Goal: Transaction & Acquisition: Purchase product/service

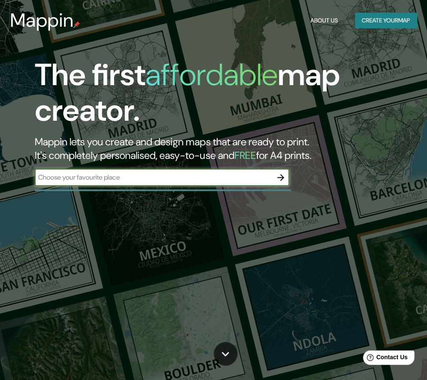
click at [106, 92] on h1 "The first affordable map creator." at bounding box center [206, 96] width 342 height 78
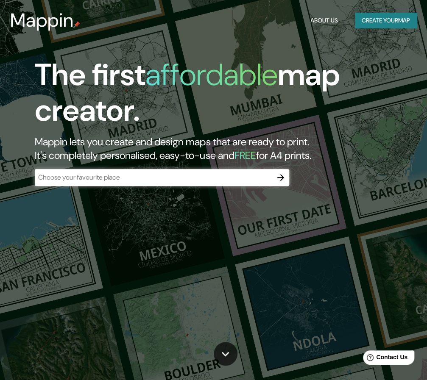
click at [194, 181] on input "text" at bounding box center [153, 178] width 237 height 10
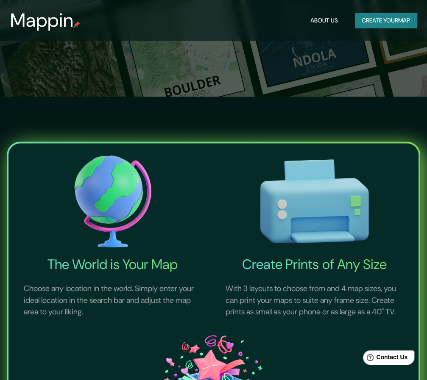
scroll to position [297, 0]
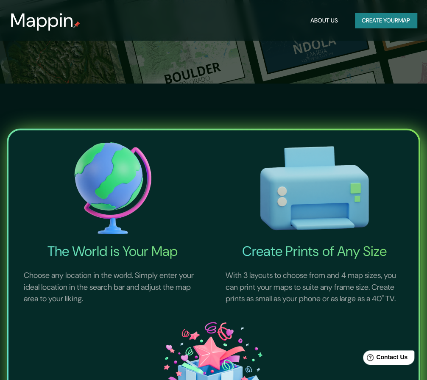
click at [371, 23] on button "Create your map" at bounding box center [386, 21] width 62 height 16
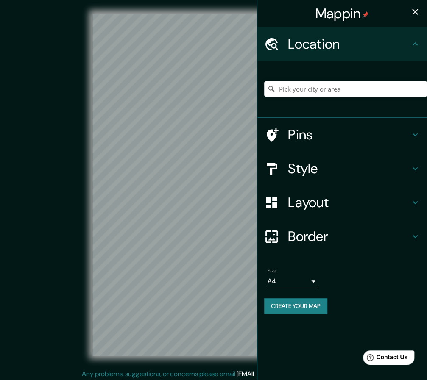
click at [412, 17] on button "button" at bounding box center [415, 11] width 17 height 17
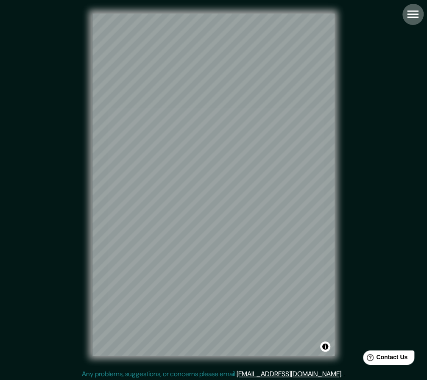
click at [407, 18] on icon "button" at bounding box center [412, 14] width 15 height 15
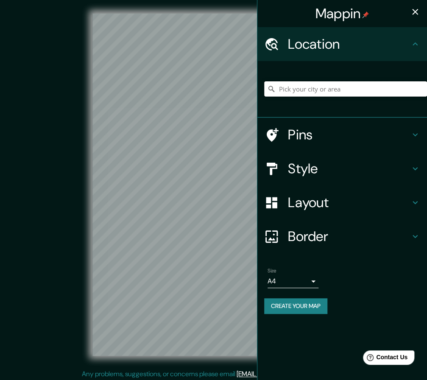
click at [328, 90] on input "Pick your city or area" at bounding box center [345, 88] width 163 height 15
type input "Barrio, 39210 Hermandad de [GEOGRAPHIC_DATA][PERSON_NAME], [GEOGRAPHIC_DATA], […"
click at [417, 89] on icon "Clear" at bounding box center [420, 89] width 7 height 7
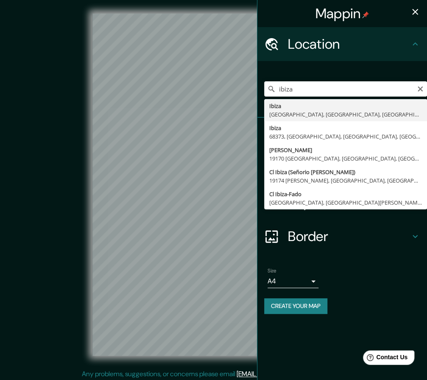
type input "Ibiza, [GEOGRAPHIC_DATA], [GEOGRAPHIC_DATA], [GEOGRAPHIC_DATA]"
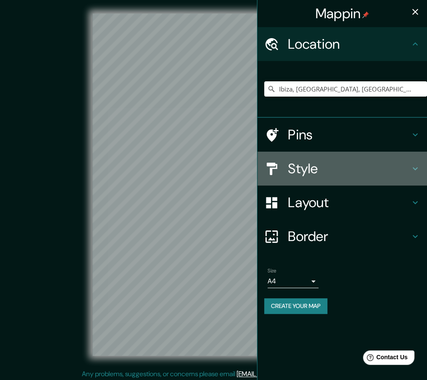
click at [314, 159] on div "Style" at bounding box center [342, 169] width 170 height 34
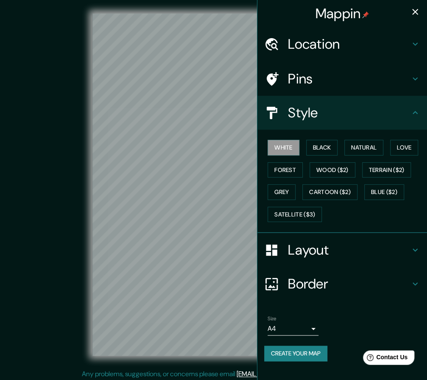
click at [318, 135] on div "White Black Natural Love Forest Wood ($2) Terrain ($2) Grey Cartoon ($2) Blue (…" at bounding box center [342, 181] width 170 height 103
click at [321, 145] on button "Black" at bounding box center [322, 148] width 32 height 16
click at [328, 167] on button "Wood ($2)" at bounding box center [332, 170] width 46 height 16
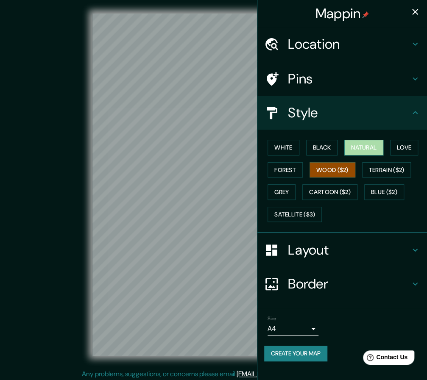
click at [356, 152] on button "Natural" at bounding box center [363, 148] width 39 height 16
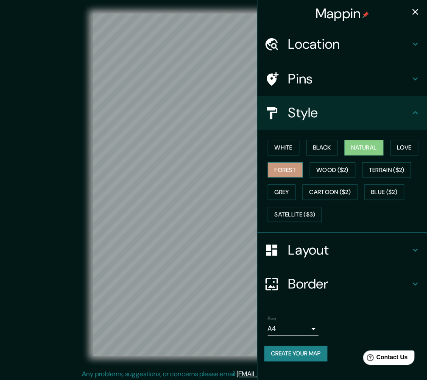
click at [292, 168] on button "Forest" at bounding box center [284, 170] width 35 height 16
click at [409, 150] on button "Love" at bounding box center [404, 148] width 28 height 16
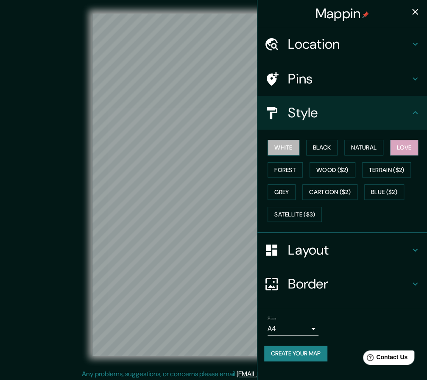
click at [285, 145] on button "White" at bounding box center [283, 148] width 32 height 16
click at [319, 151] on button "Black" at bounding box center [322, 148] width 32 height 16
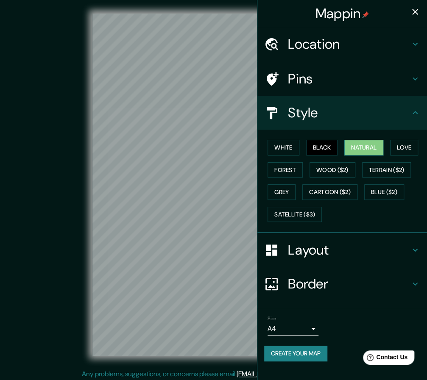
click at [352, 152] on button "Natural" at bounding box center [363, 148] width 39 height 16
click at [379, 174] on button "Terrain ($2)" at bounding box center [386, 170] width 49 height 16
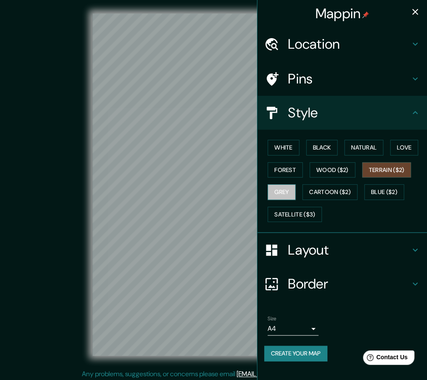
click at [290, 189] on button "Grey" at bounding box center [281, 192] width 28 height 16
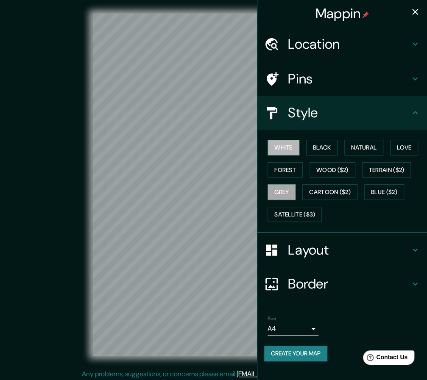
click at [282, 145] on button "White" at bounding box center [283, 148] width 32 height 16
click at [325, 276] on h4 "Border" at bounding box center [349, 284] width 122 height 17
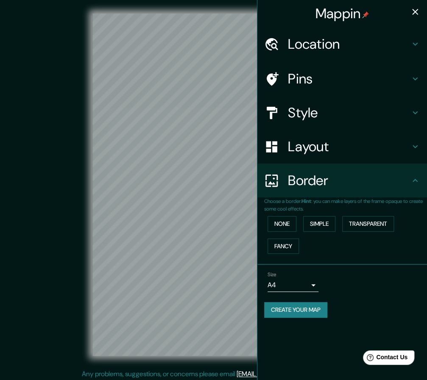
click at [335, 155] on div "Layout" at bounding box center [342, 147] width 170 height 34
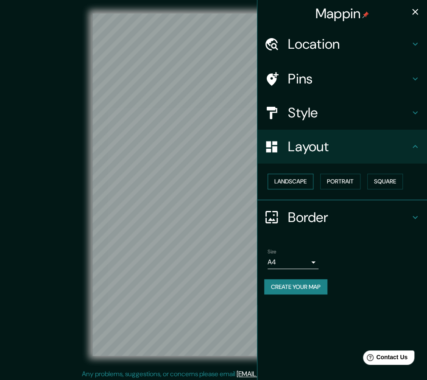
click at [299, 184] on button "Landscape" at bounding box center [290, 182] width 46 height 16
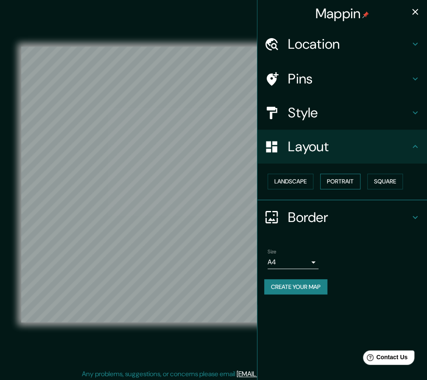
click at [349, 178] on button "Portrait" at bounding box center [340, 182] width 40 height 16
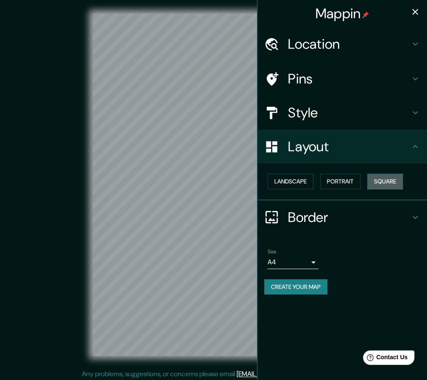
click at [382, 180] on button "Square" at bounding box center [385, 182] width 36 height 16
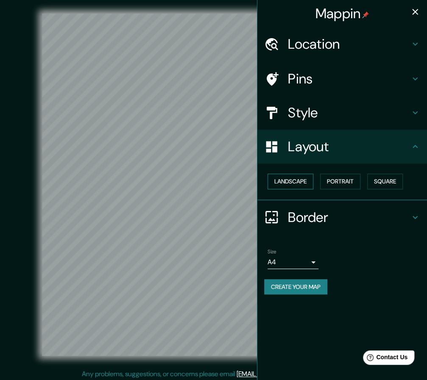
click at [297, 188] on button "Landscape" at bounding box center [290, 182] width 46 height 16
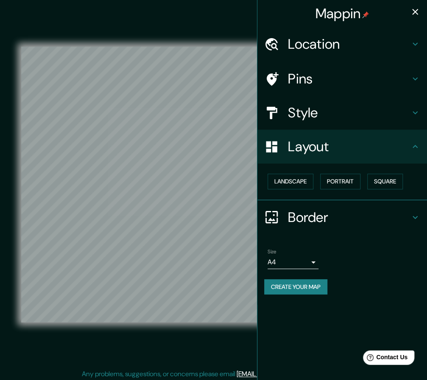
click at [414, 7] on icon "button" at bounding box center [415, 12] width 10 height 10
